Goal: Information Seeking & Learning: Understand process/instructions

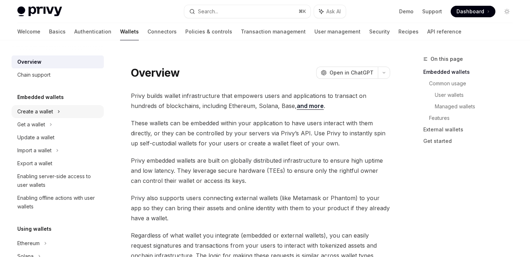
click at [38, 114] on div "Create a wallet" at bounding box center [35, 111] width 36 height 9
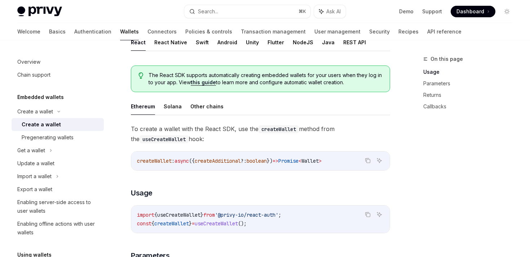
scroll to position [138, 0]
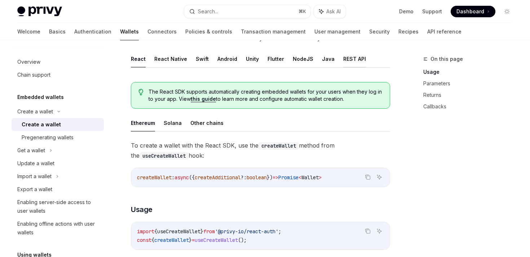
click at [348, 62] on button "REST API" at bounding box center [354, 58] width 23 height 17
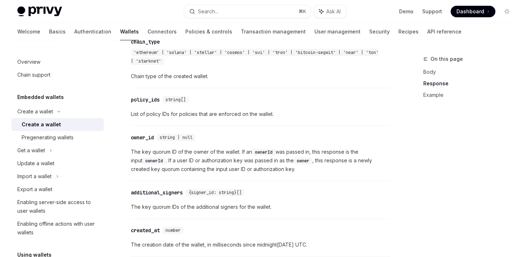
scroll to position [800, 0]
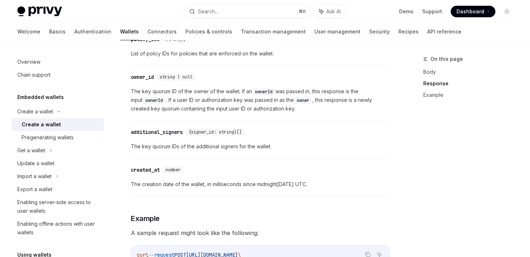
click at [137, 79] on div "owner_id" at bounding box center [142, 77] width 23 height 7
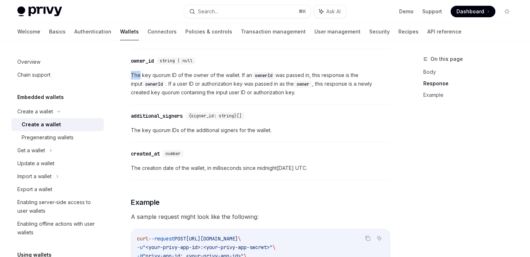
click at [137, 79] on span "The key quorum ID of the owner of the wallet. If an ownerId was passed in, this…" at bounding box center [260, 84] width 259 height 26
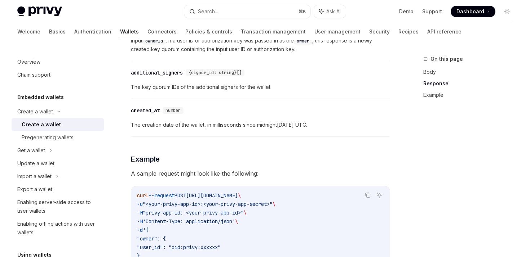
scroll to position [862, 0]
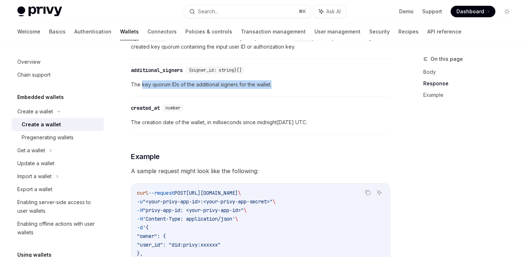
drag, startPoint x: 142, startPoint y: 84, endPoint x: 199, endPoint y: 91, distance: 56.6
click at [199, 91] on div "​ additional_signers {signer_id: string}[] The key quorum IDs of the additional…" at bounding box center [260, 79] width 259 height 34
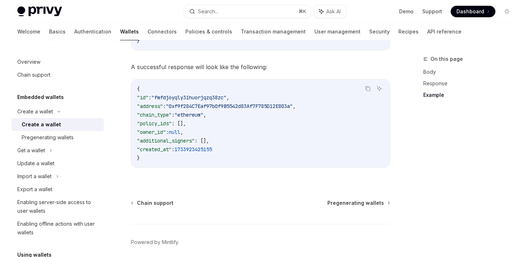
scroll to position [1094, 0]
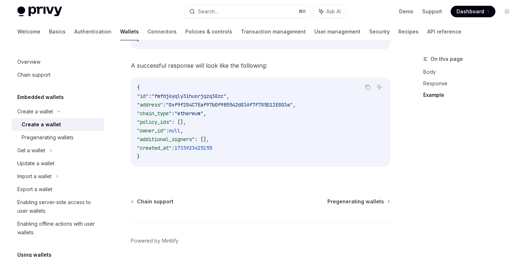
click at [167, 141] on span ""additional_signers"" at bounding box center [166, 139] width 58 height 6
click at [170, 138] on span ""additional_signers"" at bounding box center [166, 139] width 58 height 6
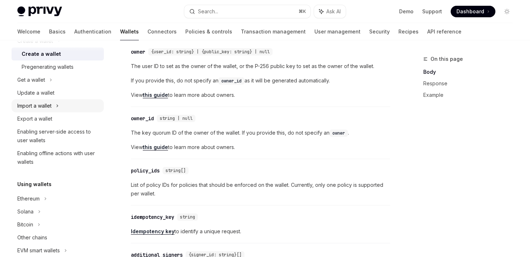
scroll to position [0, 0]
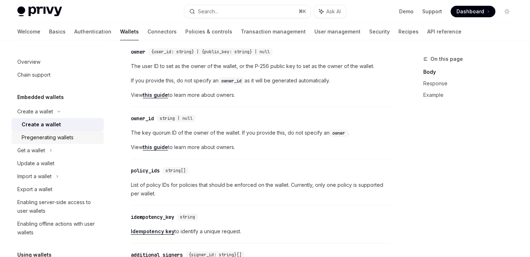
click at [42, 140] on div "Pregenerating wallets" at bounding box center [48, 137] width 52 height 9
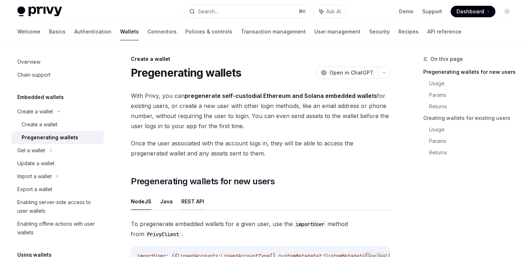
click at [181, 203] on button "REST API" at bounding box center [192, 201] width 23 height 17
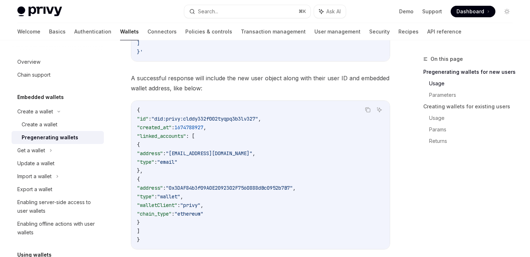
scroll to position [521, 0]
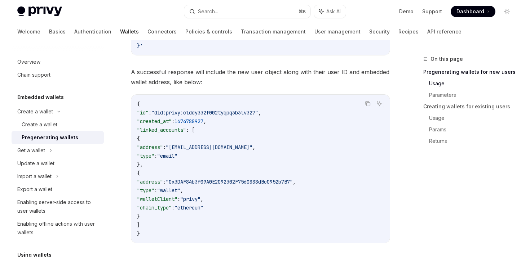
click at [163, 144] on span ""address"" at bounding box center [150, 147] width 26 height 6
click at [177, 153] on span ""email"" at bounding box center [167, 156] width 20 height 6
click at [209, 162] on code "{ "id" : "did:privy:clddy332f002tyqpq3b3lv327" , "created_at" : 1674788927 , "l…" at bounding box center [260, 169] width 247 height 138
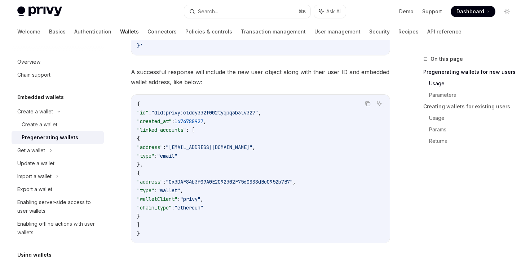
click at [243, 184] on span ""0x3DAF84b3f09A0E2092302F7560888dBc0952b7B7"" at bounding box center [229, 182] width 127 height 6
click at [180, 190] on span ""wallet"" at bounding box center [168, 191] width 23 height 6
click at [203, 209] on span ""ethereum"" at bounding box center [189, 208] width 29 height 6
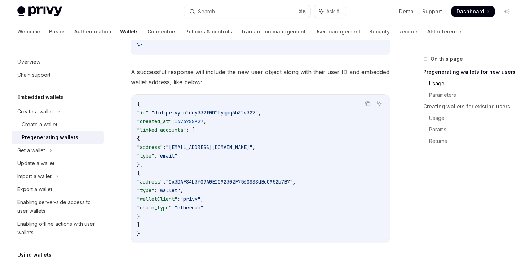
click at [200, 202] on span ""privy"" at bounding box center [190, 199] width 20 height 6
click at [247, 203] on code "{ "id" : "did:privy:clddy332f002tyqpq3b3lv327" , "created_at" : 1674788927 , "l…" at bounding box center [260, 169] width 247 height 138
click at [203, 206] on span ""ethereum"" at bounding box center [189, 208] width 29 height 6
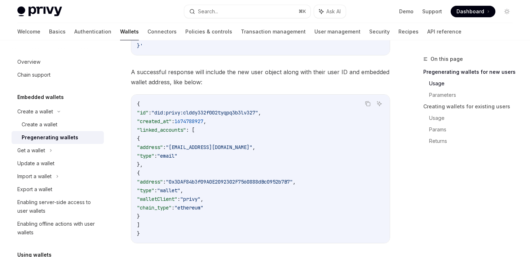
click at [255, 224] on code "{ "id" : "did:privy:clddy332f002tyqpq3b3lv327" , "created_at" : 1674788927 , "l…" at bounding box center [260, 169] width 247 height 138
click at [200, 200] on span ""privy"" at bounding box center [190, 199] width 20 height 6
click at [180, 201] on span ":" at bounding box center [178, 199] width 3 height 6
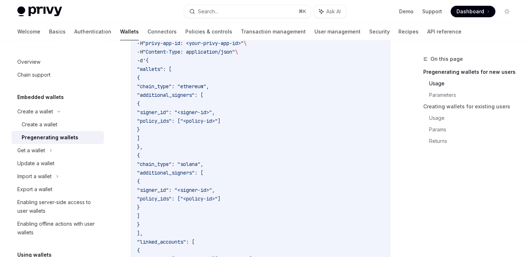
scroll to position [271, 0]
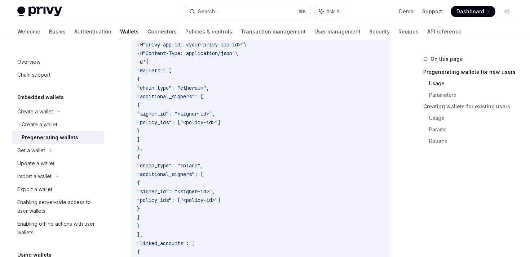
click at [215, 194] on span ""signer_id": "<signer-id>"," at bounding box center [176, 192] width 78 height 6
click at [224, 212] on code "$ curl --request POST [URL][DOMAIN_NAME] \ -u "<your-privy-app-id>:<your-privy-…" at bounding box center [260, 161] width 247 height 277
click at [221, 202] on span ""policy_ids": ["<policy-id>"]" at bounding box center [179, 200] width 84 height 6
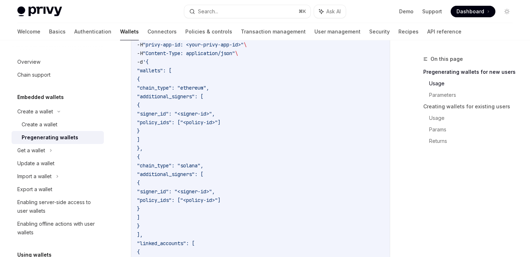
click at [241, 220] on code "$ curl --request POST [URL][DOMAIN_NAME] \ -u "<your-privy-app-id>:<your-privy-…" at bounding box center [260, 161] width 247 height 277
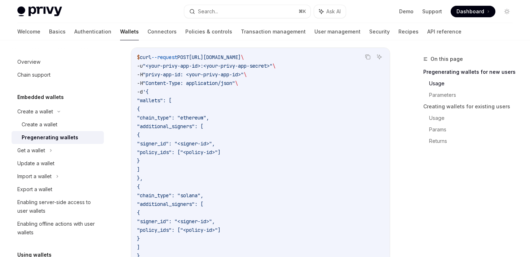
scroll to position [253, 0]
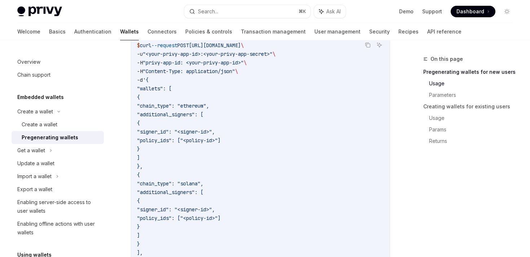
click at [198, 103] on span ""chain_type": "ethereum"," at bounding box center [173, 106] width 72 height 6
click at [209, 108] on span ""chain_type": "ethereum"," at bounding box center [173, 106] width 72 height 6
click at [203, 111] on span ""additional_signers": [" at bounding box center [170, 114] width 66 height 6
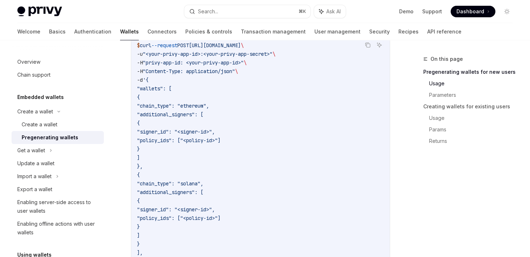
click at [203, 111] on span ""additional_signers": [" at bounding box center [170, 114] width 66 height 6
click at [221, 142] on span ""policy_ids": ["<policy-id>"]" at bounding box center [179, 140] width 84 height 6
click at [215, 133] on span ""signer_id": "<signer-id>"," at bounding box center [176, 132] width 78 height 6
click at [228, 149] on code "$ curl --request POST [URL][DOMAIN_NAME] \ -u "<your-privy-app-id>:<your-privy-…" at bounding box center [260, 179] width 247 height 277
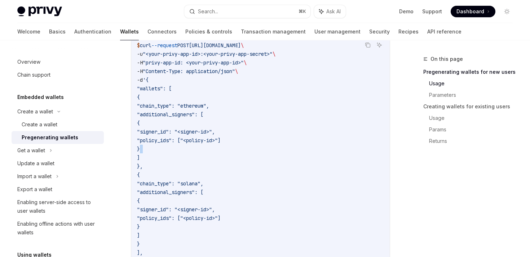
click at [228, 149] on code "$ curl --request POST [URL][DOMAIN_NAME] \ -u "<your-privy-app-id>:<your-privy-…" at bounding box center [260, 179] width 247 height 277
click at [218, 145] on code "$ curl --request POST [URL][DOMAIN_NAME] \ -u "<your-privy-app-id>:<your-privy-…" at bounding box center [260, 179] width 247 height 277
click at [199, 108] on span ""chain_type": "ethereum"," at bounding box center [173, 106] width 72 height 6
click at [203, 114] on span ""additional_signers": [" at bounding box center [170, 114] width 66 height 6
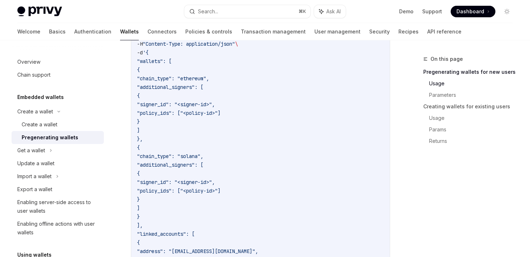
scroll to position [327, 0]
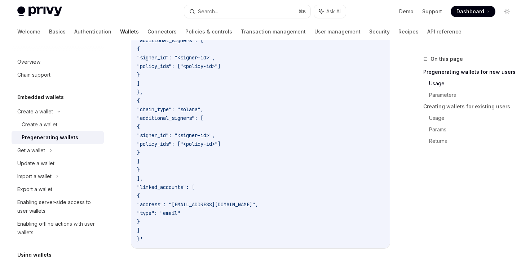
click at [203, 109] on span ""chain_type": "solana"," at bounding box center [170, 109] width 66 height 6
click at [249, 148] on code "$ curl --request POST [URL][DOMAIN_NAME] \ -u "<your-privy-app-id>:<your-privy-…" at bounding box center [260, 105] width 247 height 277
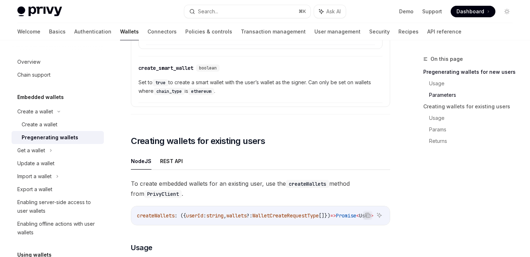
scroll to position [1055, 0]
click at [74, 146] on div "Get a wallet" at bounding box center [58, 150] width 92 height 13
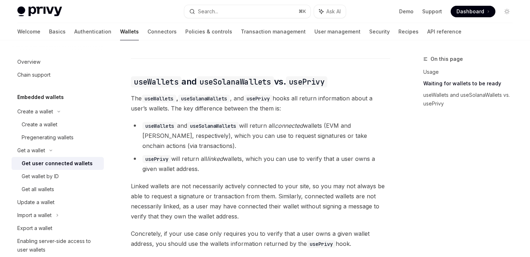
scroll to position [631, 0]
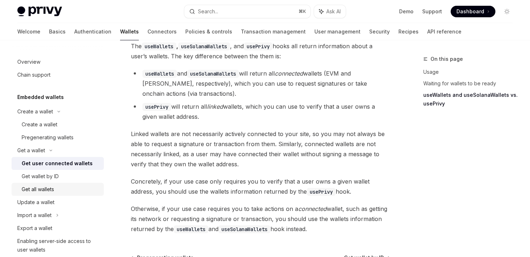
click at [72, 190] on div "Get all wallets" at bounding box center [61, 189] width 78 height 9
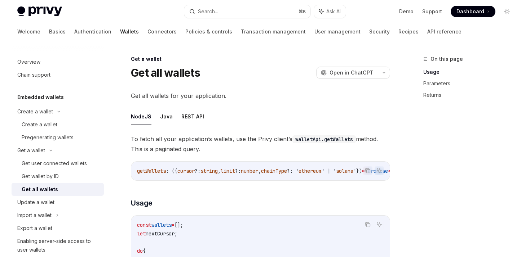
click at [188, 116] on button "REST API" at bounding box center [192, 116] width 23 height 17
type textarea "*"
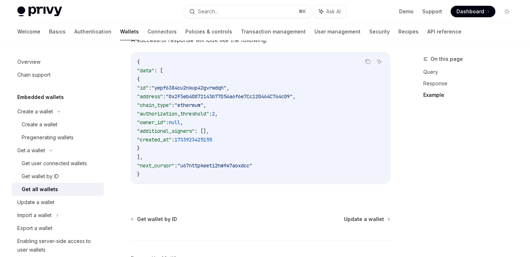
scroll to position [811, 0]
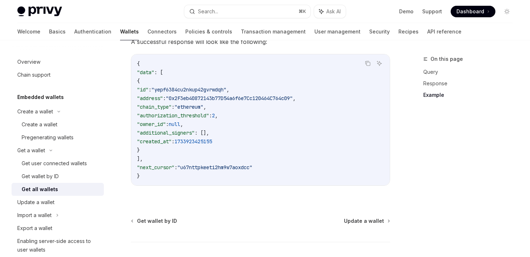
click at [179, 91] on span ""yepf6384cu2nkup42gvrwdqh"" at bounding box center [188, 90] width 75 height 6
click at [205, 102] on span ""0x2F3eb40872143b77D54a6f6e7Cc120464C764c09"" at bounding box center [229, 98] width 127 height 6
click at [203, 109] on span ""ethereum"" at bounding box center [189, 107] width 29 height 6
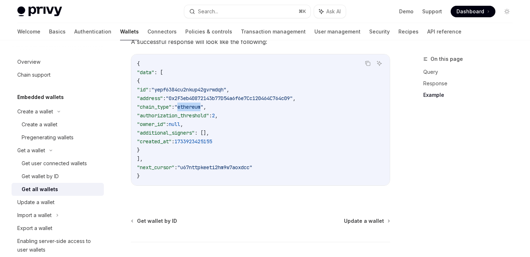
click at [203, 109] on span ""ethereum"" at bounding box center [189, 107] width 29 height 6
click at [209, 119] on span ""authorization_threshold"" at bounding box center [173, 116] width 72 height 6
click at [180, 128] on span "null" at bounding box center [175, 124] width 12 height 6
click at [175, 145] on span ":" at bounding box center [173, 141] width 3 height 6
